Goal: Find contact information: Find contact information

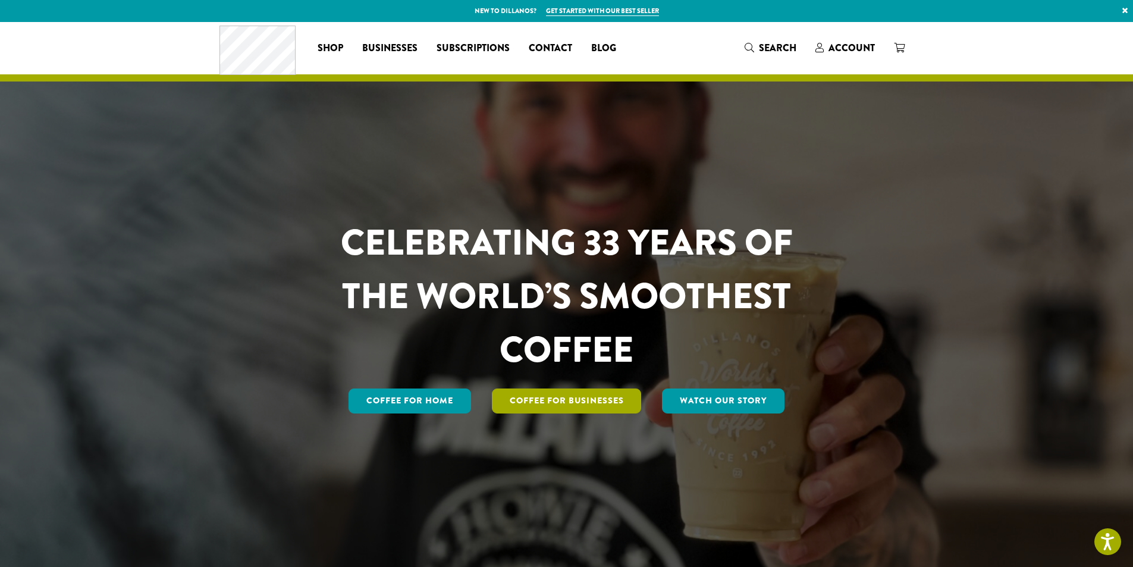
click at [576, 406] on link "Coffee For Businesses" at bounding box center [567, 400] width 150 height 25
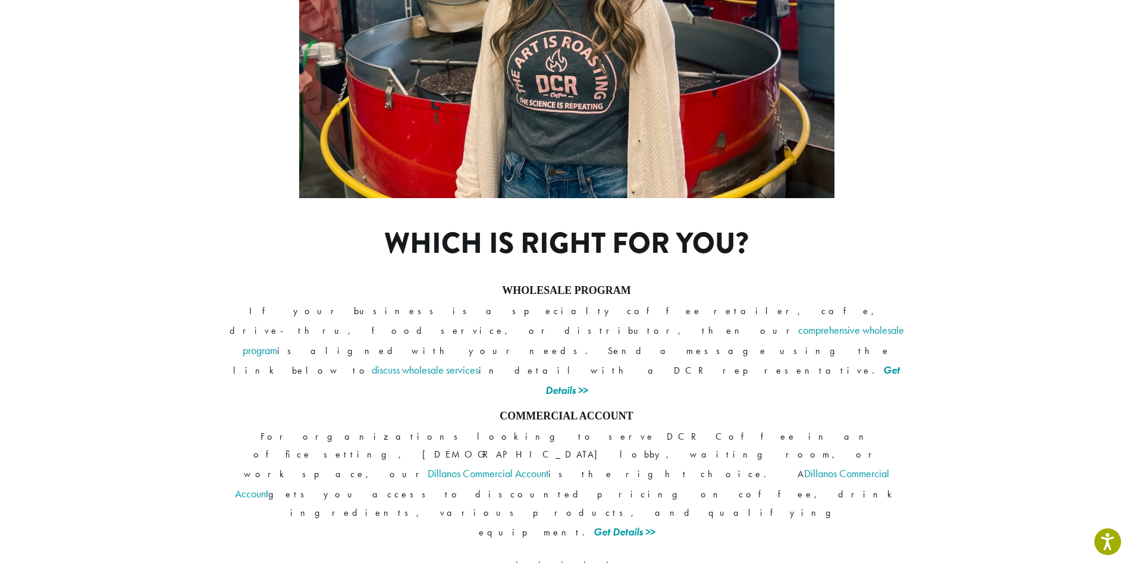
scroll to position [819, 0]
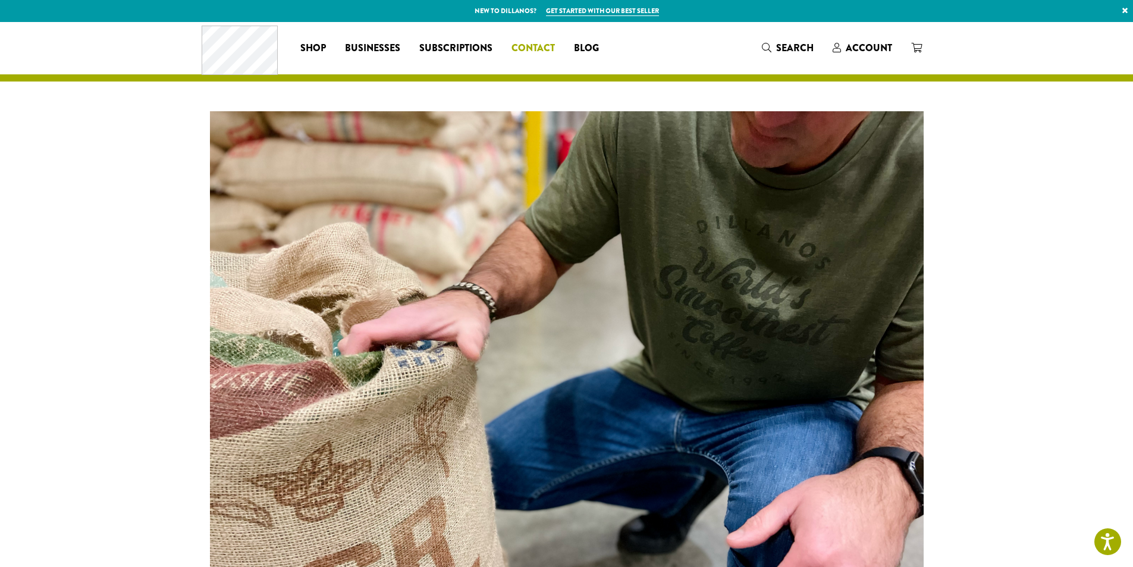
click at [547, 48] on span "Contact" at bounding box center [533, 48] width 43 height 15
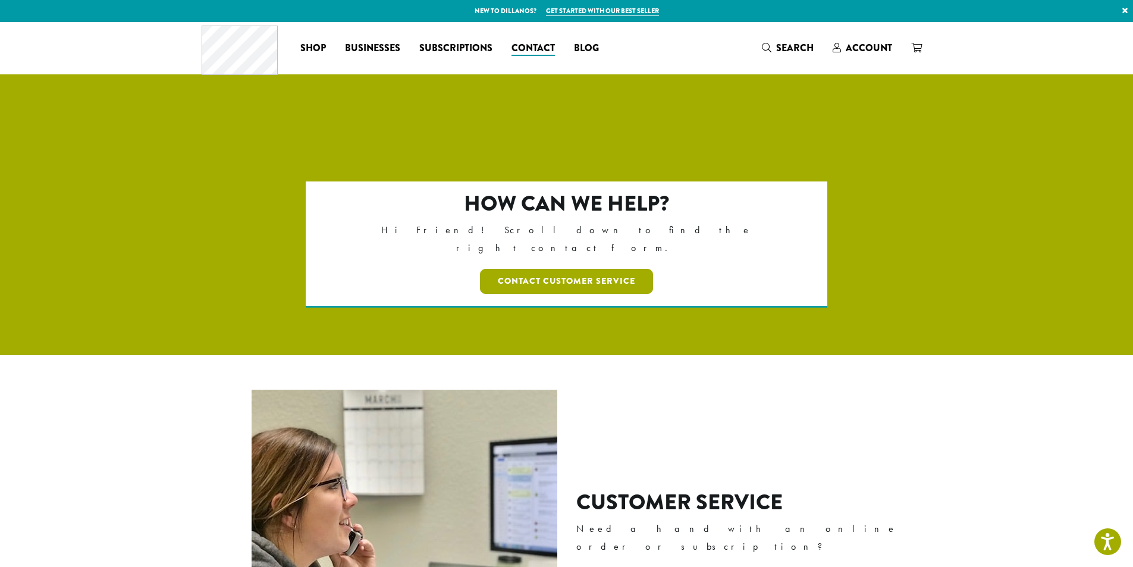
click at [594, 269] on link "Contact Customer Service" at bounding box center [566, 281] width 173 height 25
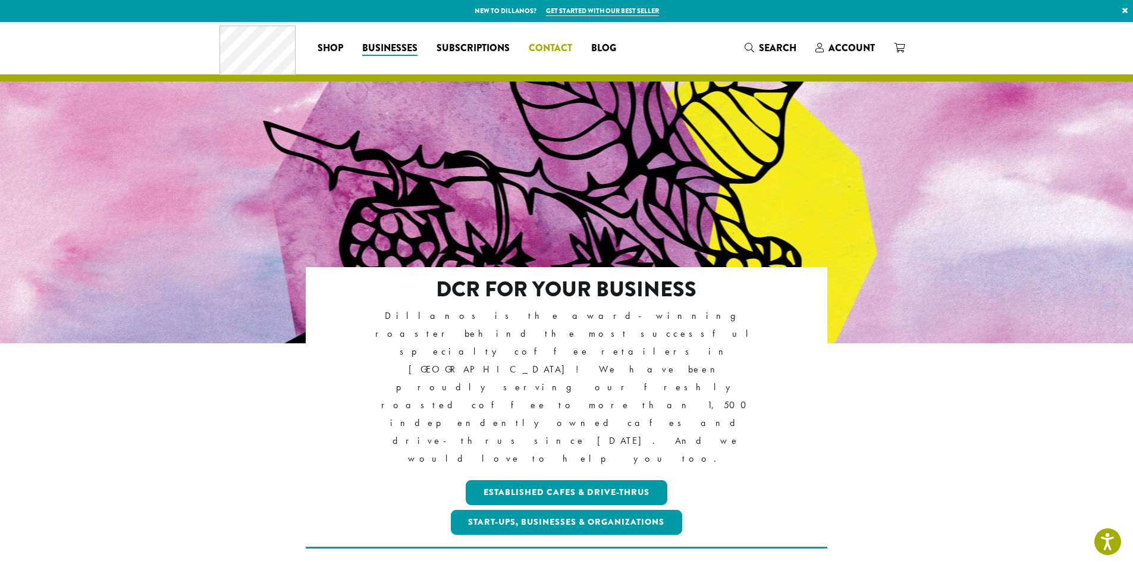
click at [547, 51] on span "Contact" at bounding box center [550, 48] width 43 height 15
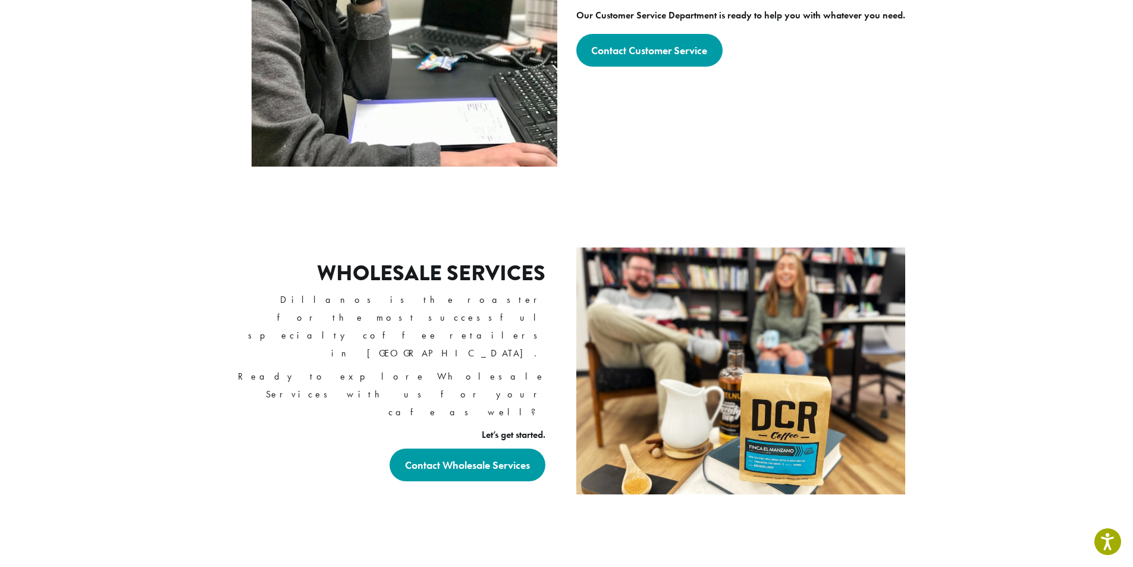
scroll to position [672, 0]
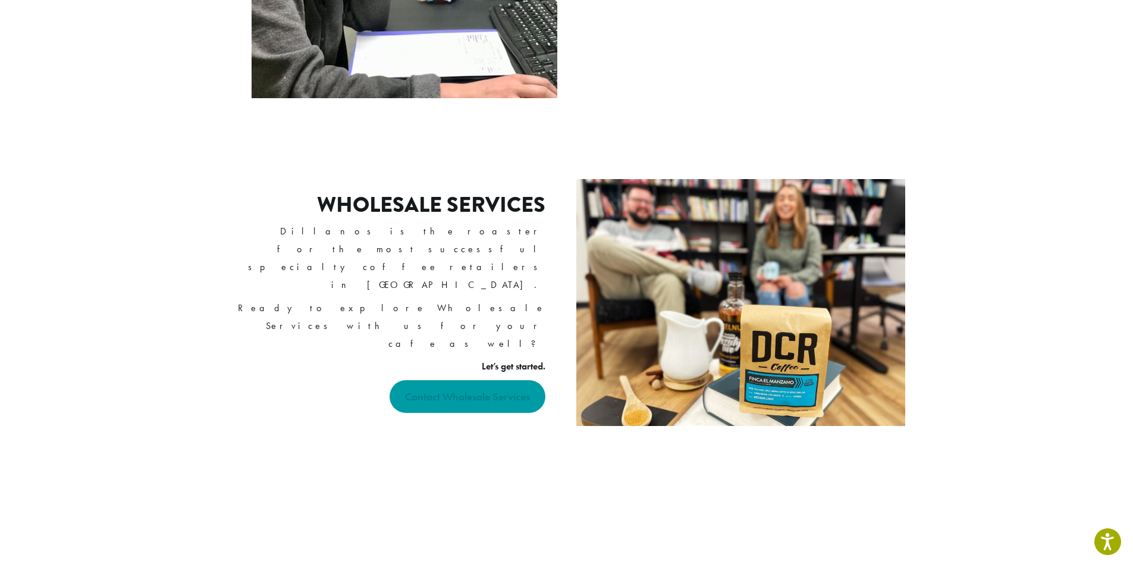
click at [495, 390] on strong "Contact Wholesale Services" at bounding box center [467, 397] width 125 height 14
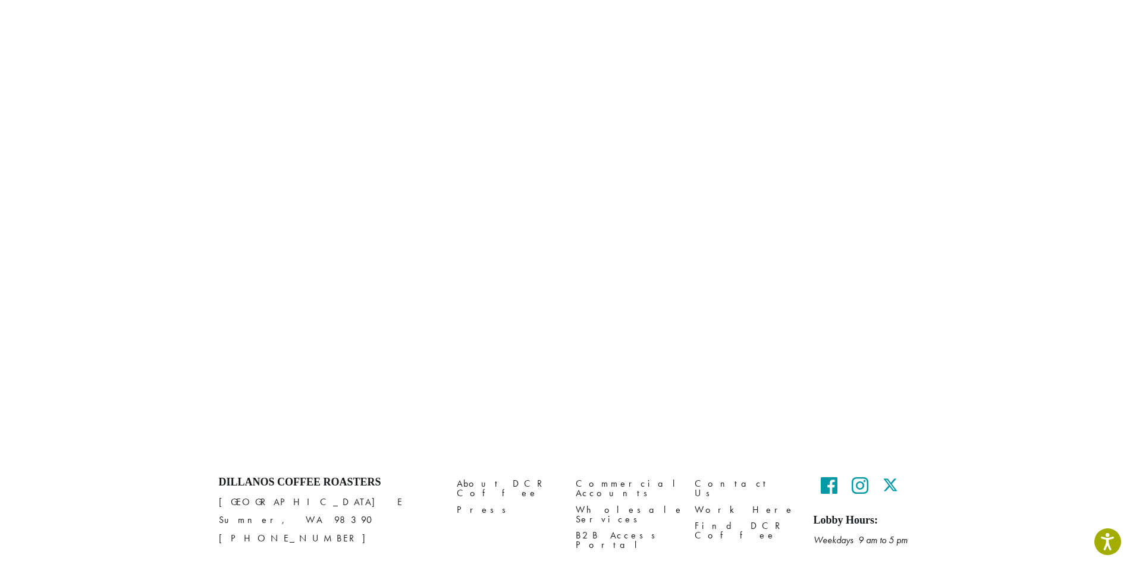
scroll to position [701, 0]
